Goal: Task Accomplishment & Management: Manage account settings

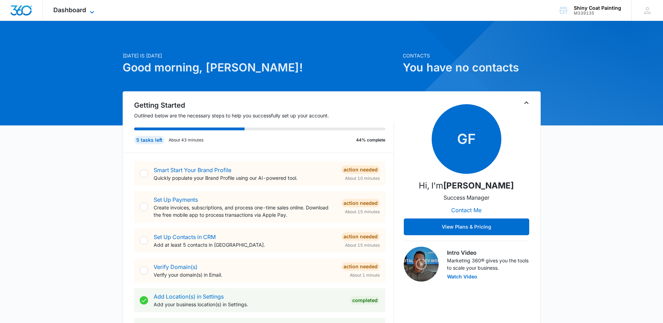
click at [92, 11] on icon at bounding box center [92, 12] width 8 height 8
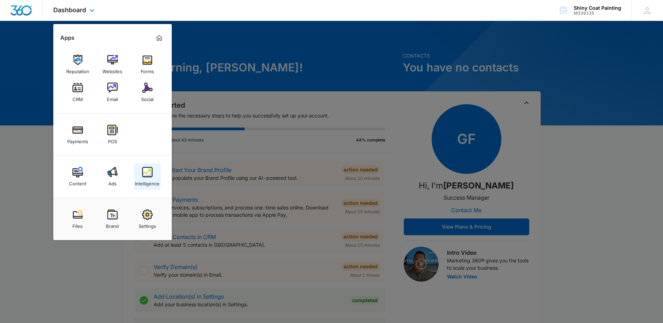
click at [145, 177] on img at bounding box center [147, 172] width 10 height 10
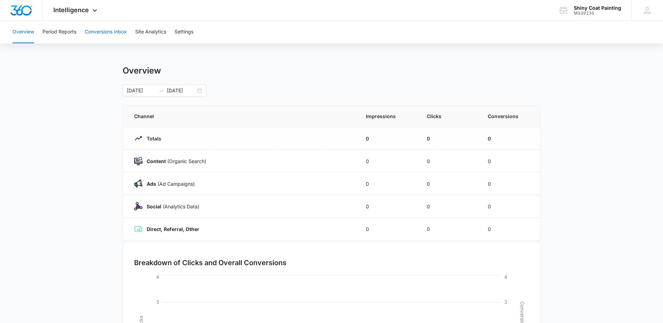
click at [110, 32] on button "Conversions Inbox" at bounding box center [106, 32] width 42 height 22
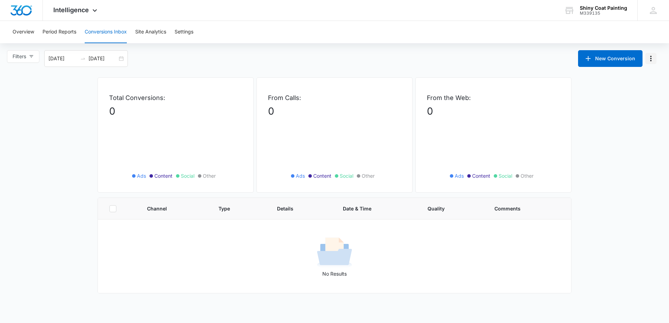
click at [650, 59] on icon "Manage Numbers" at bounding box center [650, 59] width 1 height 6
click at [625, 147] on main "Filters [DATE] [DATE] New Conversion Exclude Numbers (0) Total Conversions: 0 A…" at bounding box center [334, 171] width 669 height 243
click at [225, 208] on span "Type" at bounding box center [234, 208] width 32 height 7
click at [636, 205] on main "Filters [DATE] [DATE] New Conversion Total Conversions: 0 Ads Content Social Ot…" at bounding box center [334, 171] width 669 height 243
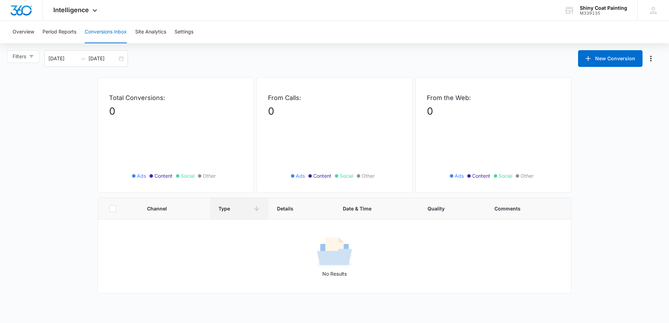
click at [636, 205] on main "Filters [DATE] [DATE] New Conversion Total Conversions: 0 Ads Content Social Ot…" at bounding box center [334, 171] width 669 height 243
click at [606, 59] on button "New Conversion" at bounding box center [610, 58] width 64 height 17
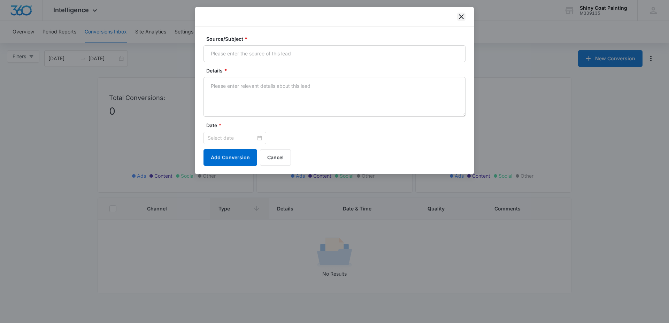
click at [460, 18] on icon "close" at bounding box center [461, 16] width 5 height 5
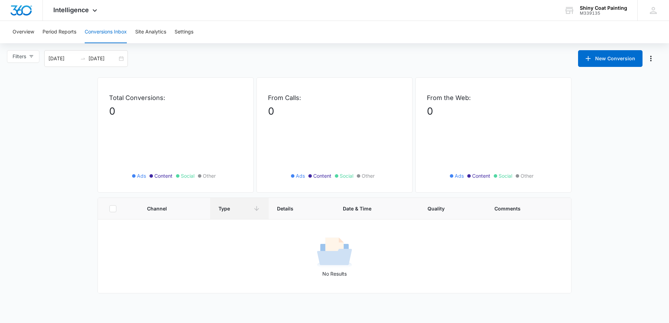
click at [609, 142] on main "Filters [DATE] [DATE] New Conversion Total Conversions: 0 Ads Content Social Ot…" at bounding box center [334, 171] width 669 height 243
click at [25, 30] on button "Overview" at bounding box center [24, 32] width 22 height 22
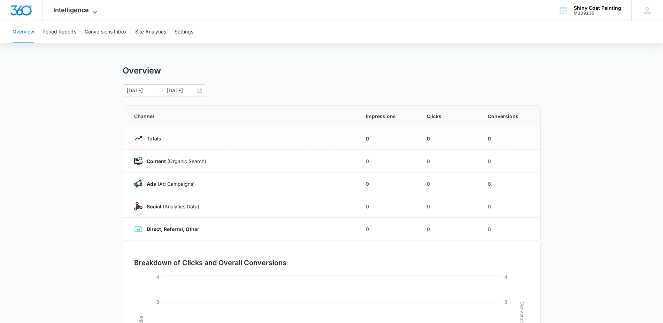
click at [95, 7] on div "Intelligence Apps Reputation Websites Forms CRM Email Social Payments POS Conte…" at bounding box center [76, 10] width 67 height 21
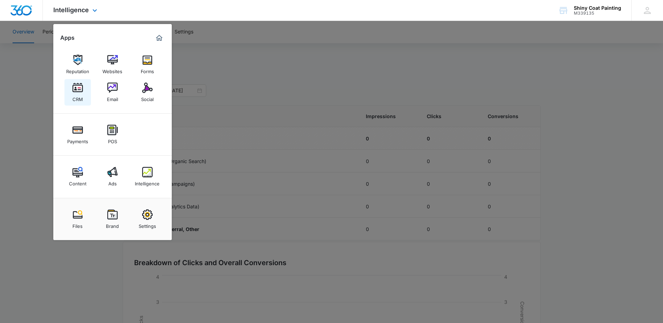
click at [80, 90] on img at bounding box center [77, 88] width 10 height 10
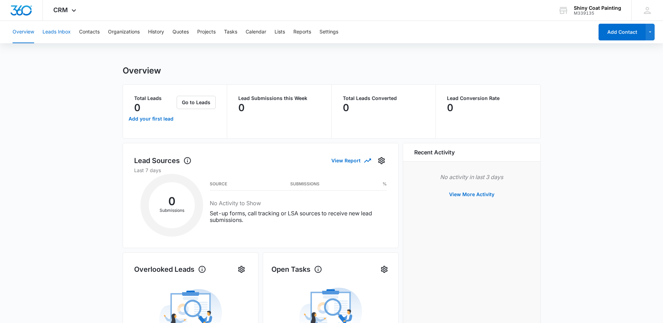
click at [55, 33] on button "Leads Inbox" at bounding box center [56, 32] width 28 height 22
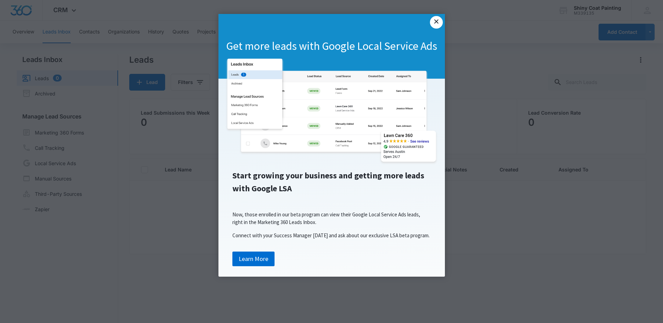
click at [437, 17] on link "×" at bounding box center [436, 22] width 13 height 13
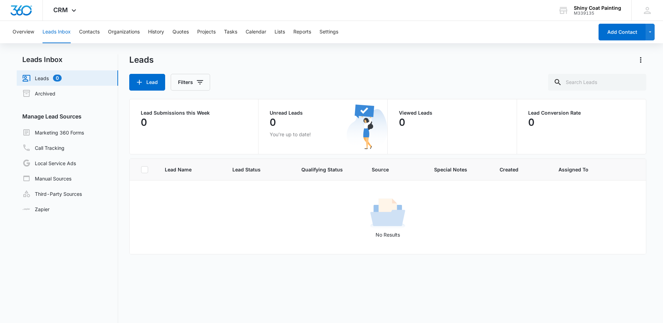
click at [458, 31] on div "Overview Leads Inbox Contacts Organizations History Quotes Projects Tasks Calen…" at bounding box center [300, 32] width 585 height 22
